Goal: Information Seeking & Learning: Check status

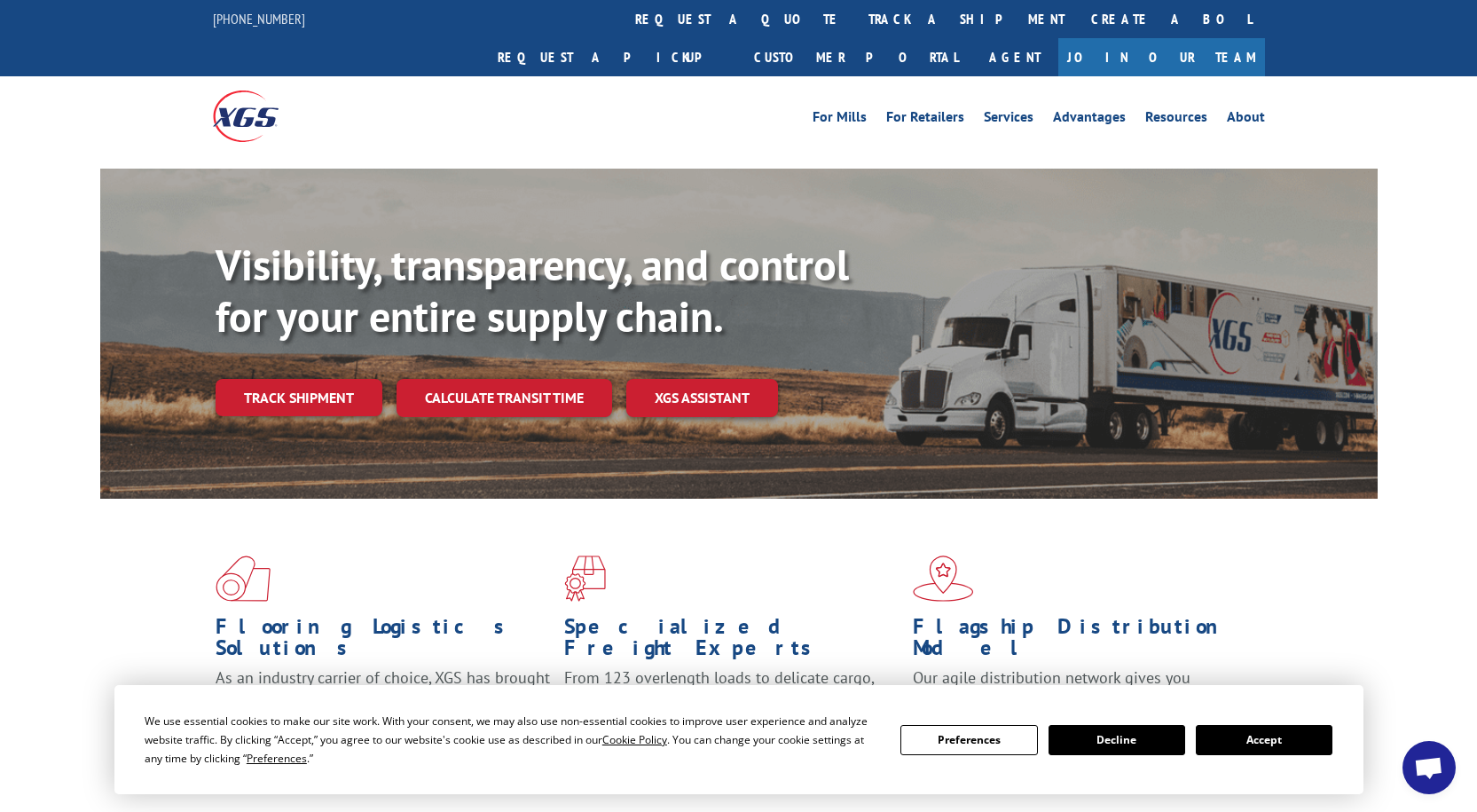
click at [1313, 739] on button "Accept" at bounding box center [1265, 740] width 137 height 30
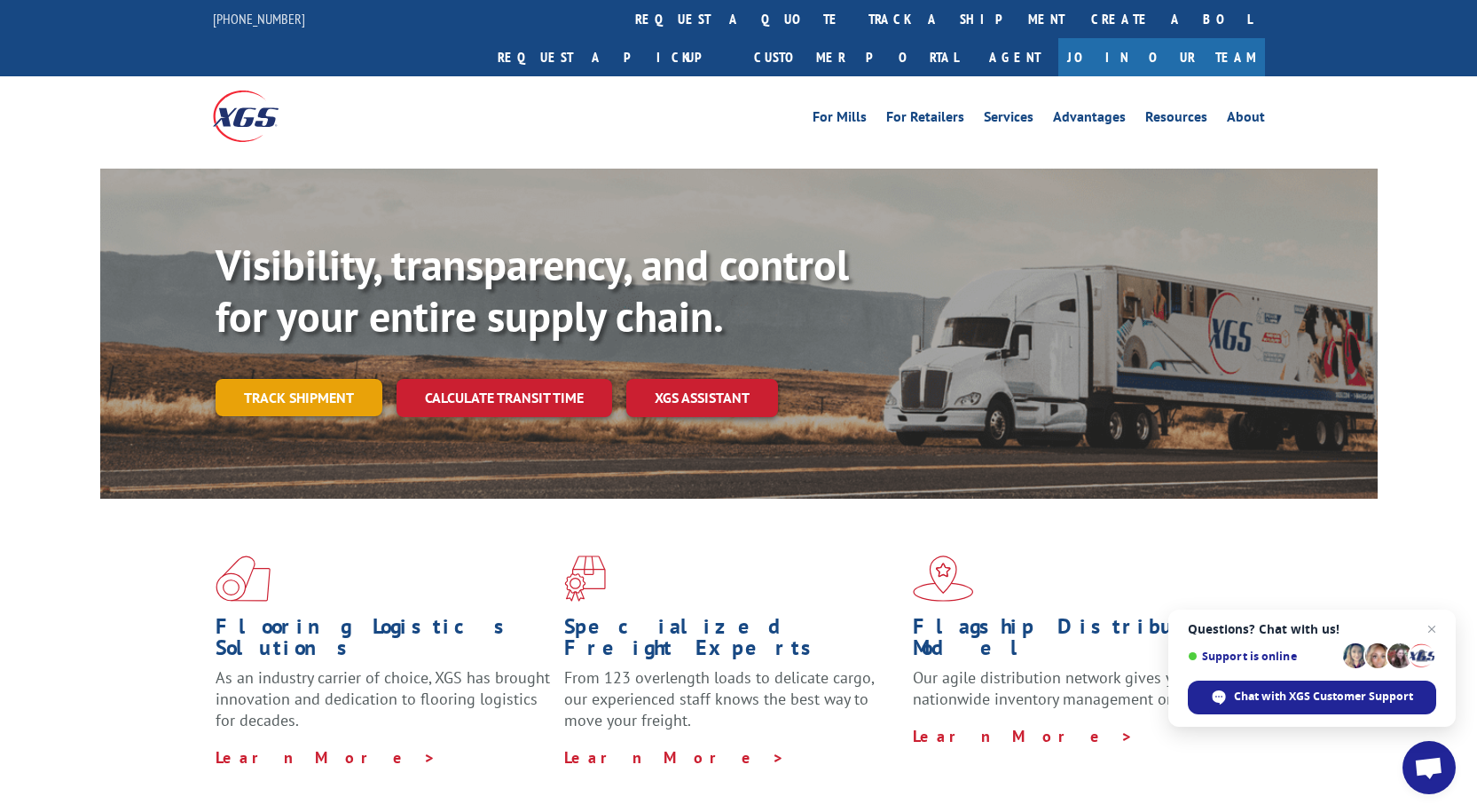
click at [295, 378] on link "Track shipment" at bounding box center [299, 397] width 167 height 37
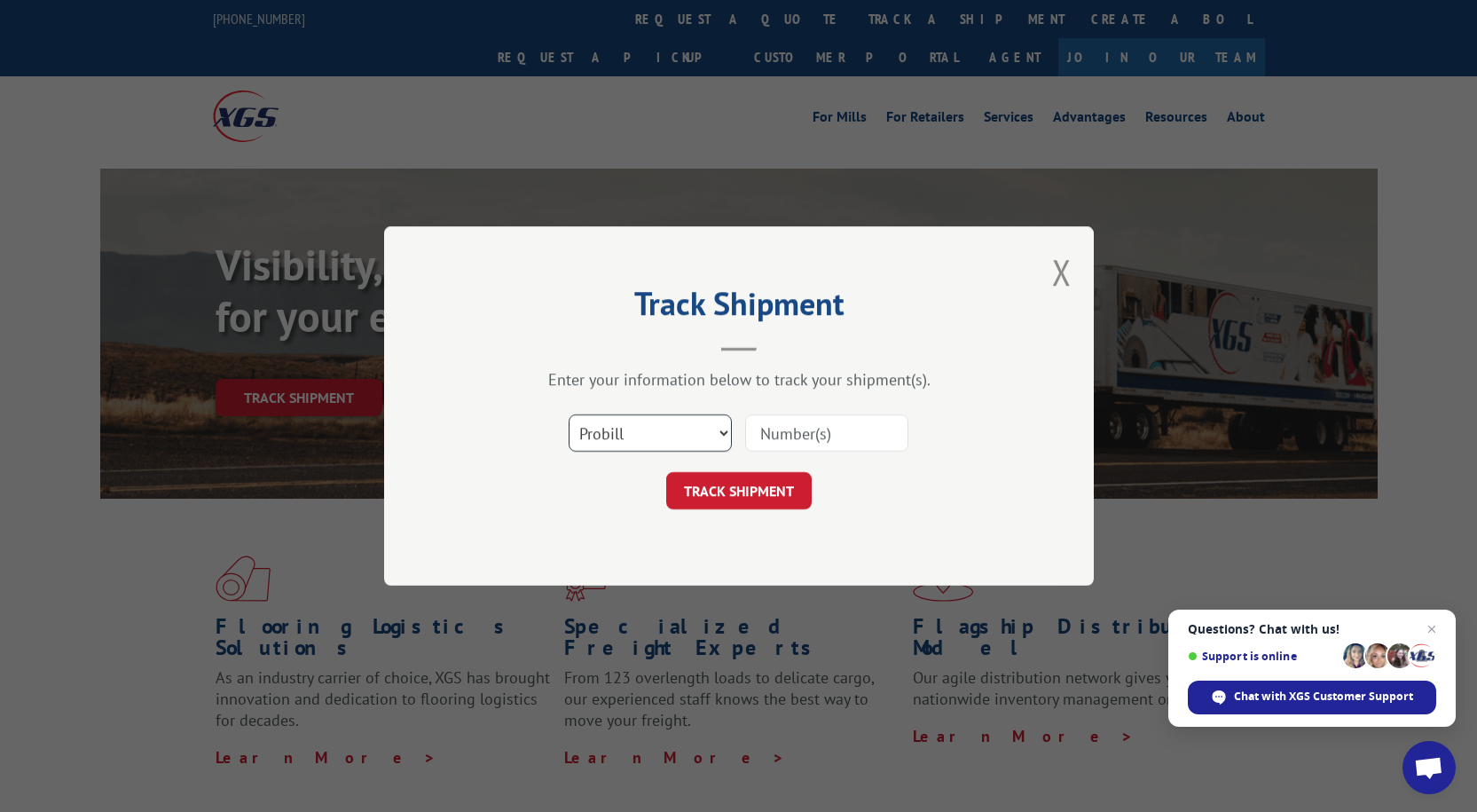
click at [689, 443] on select "Select category... Probill BOL PO" at bounding box center [651, 433] width 163 height 37
select select "po"
click at [569, 415] on select "Select category... Probill BOL PO" at bounding box center [651, 433] width 163 height 37
click at [798, 450] on input at bounding box center [827, 433] width 163 height 37
paste input "01533061"
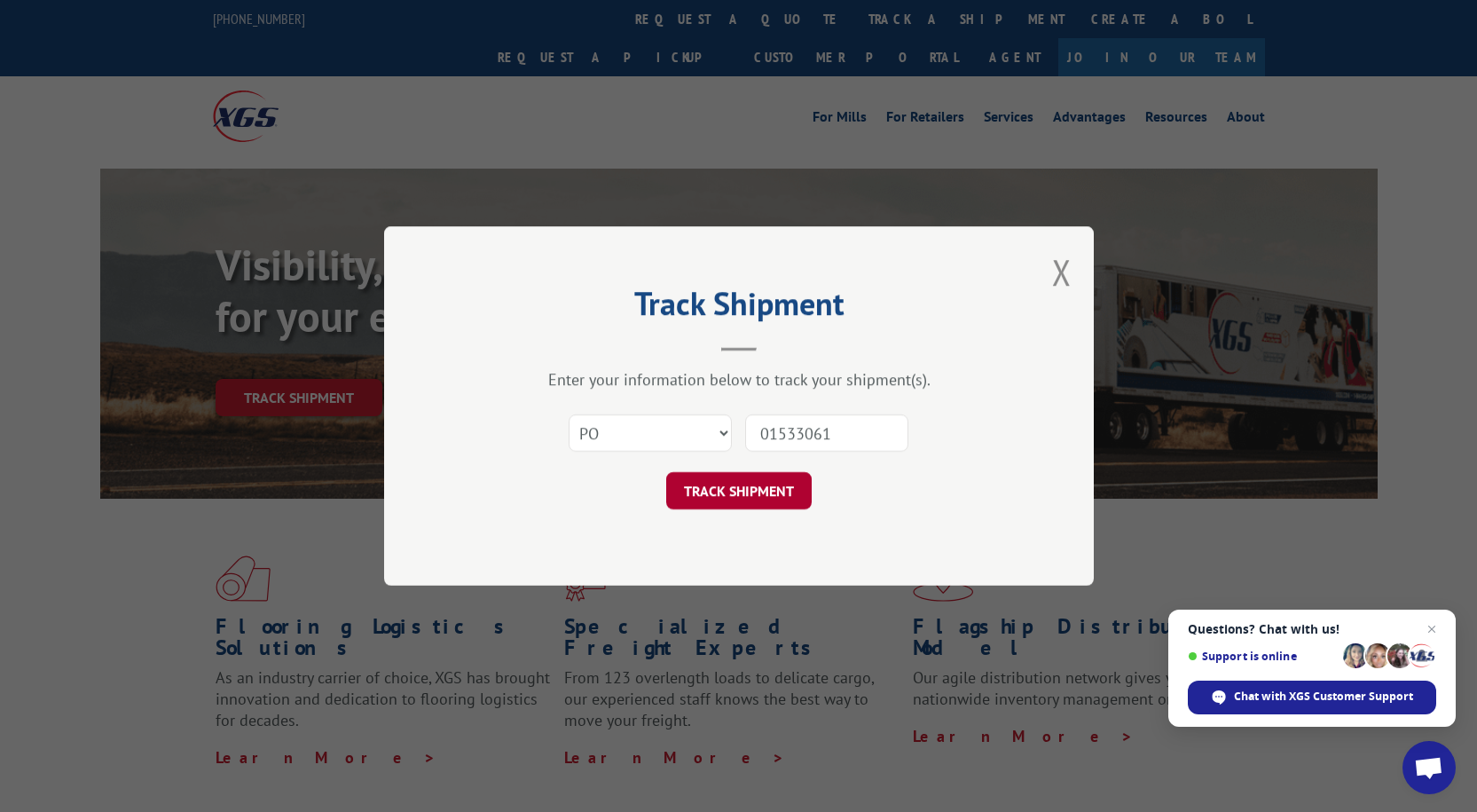
type input "01533061"
click at [749, 491] on button "TRACK SHIPMENT" at bounding box center [739, 490] width 145 height 37
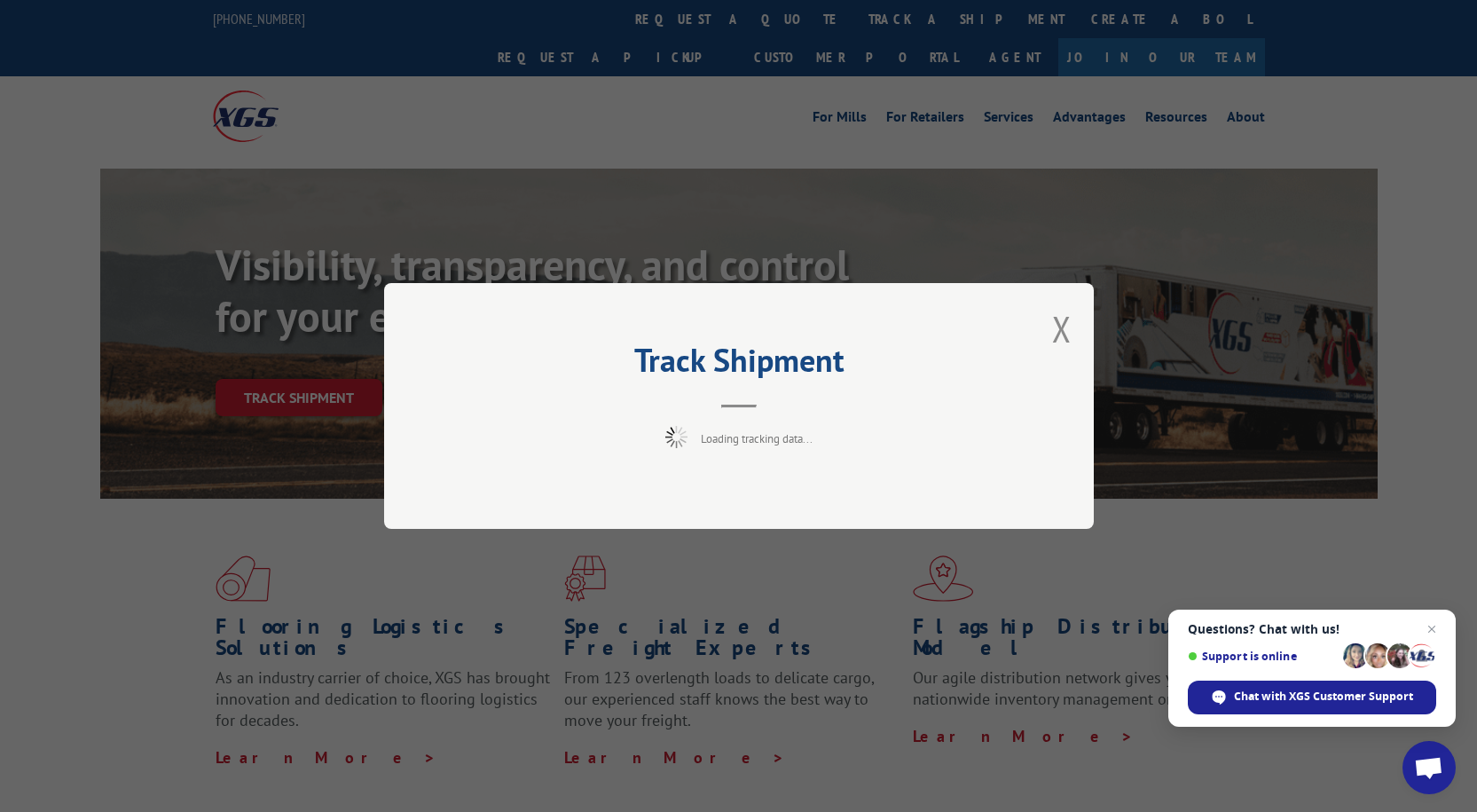
drag, startPoint x: 1439, startPoint y: 630, endPoint x: 1408, endPoint y: 628, distance: 31.1
click at [1438, 630] on span "Close chat" at bounding box center [1432, 629] width 21 height 21
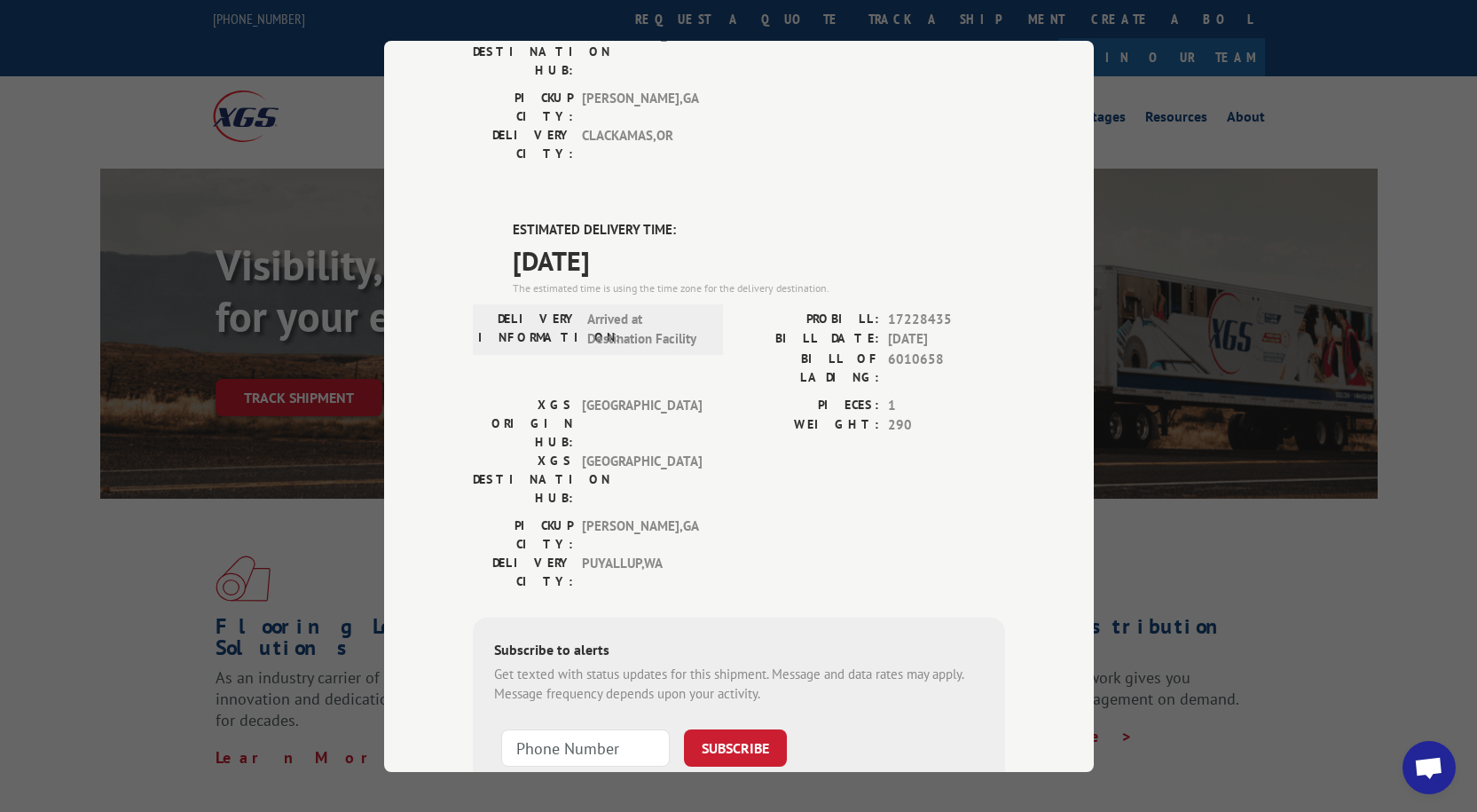
scroll to position [177, 0]
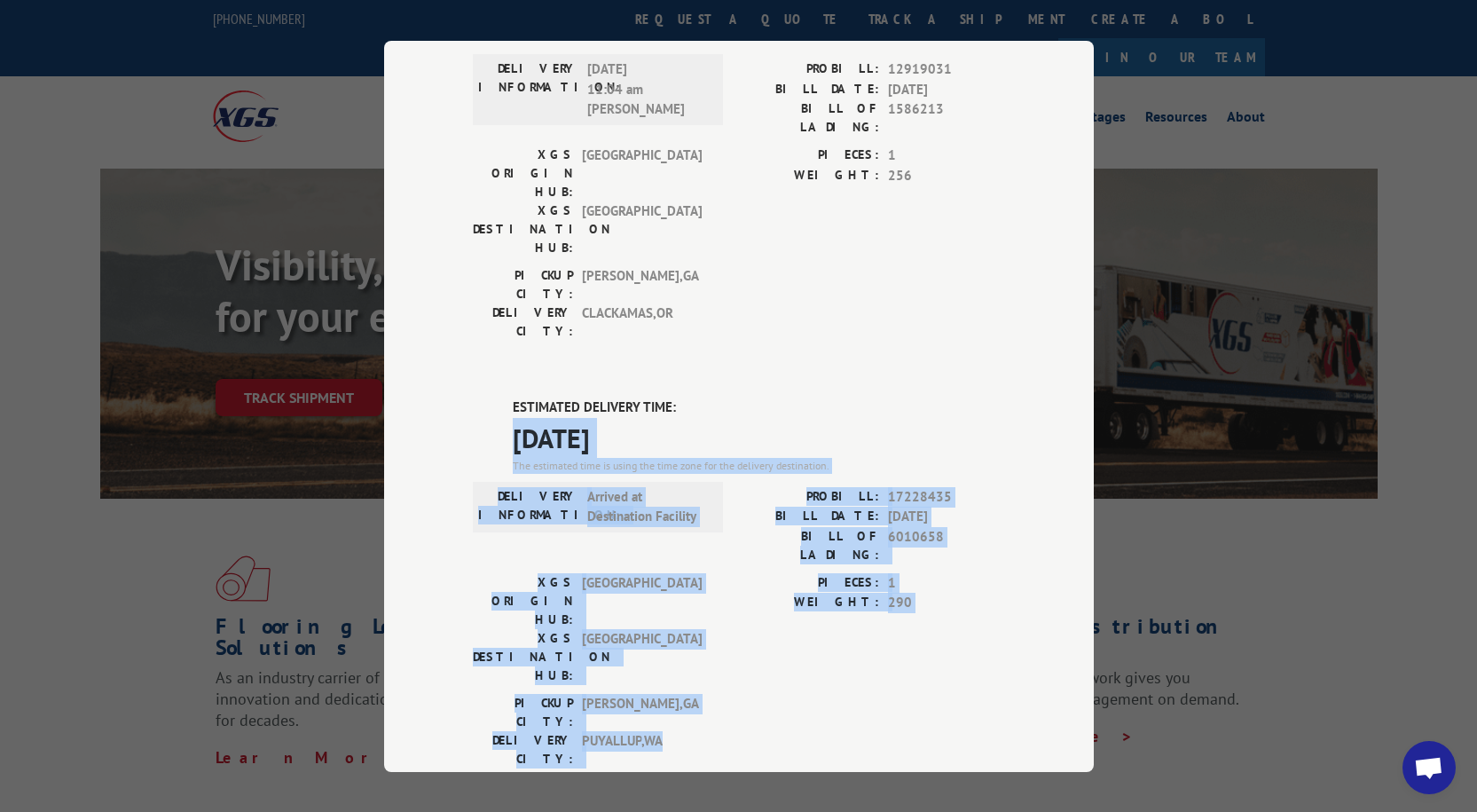
drag, startPoint x: 680, startPoint y: 559, endPoint x: 468, endPoint y: 327, distance: 314.3
click at [473, 397] on div "ESTIMATED DELIVERY TIME: [DATE] The estimated time is using the time zone for t…" at bounding box center [739, 716] width 532 height 638
copy div "[DATE] The estimated time is using the time zone for the delivery destination. …"
